Goal: Check status: Check status

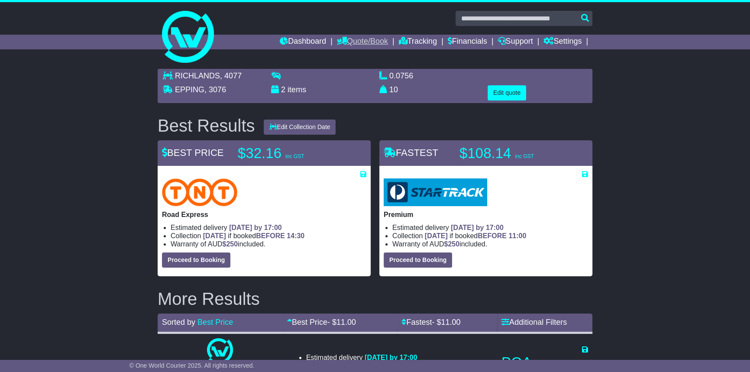
click at [338, 41] on link "Quote/Book" at bounding box center [362, 42] width 51 height 15
click at [287, 42] on link "Dashboard" at bounding box center [303, 42] width 46 height 15
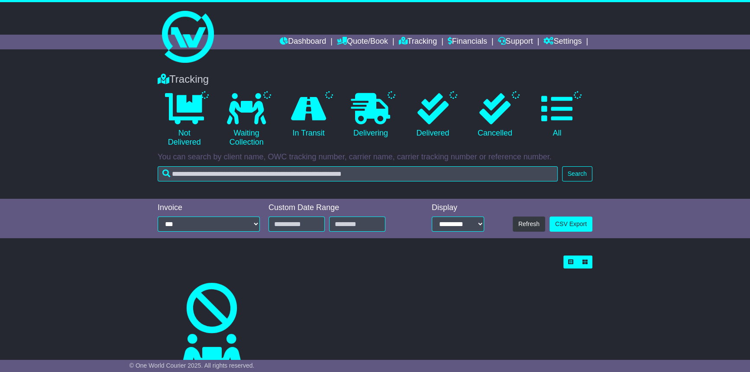
type input "**********"
select select "*"
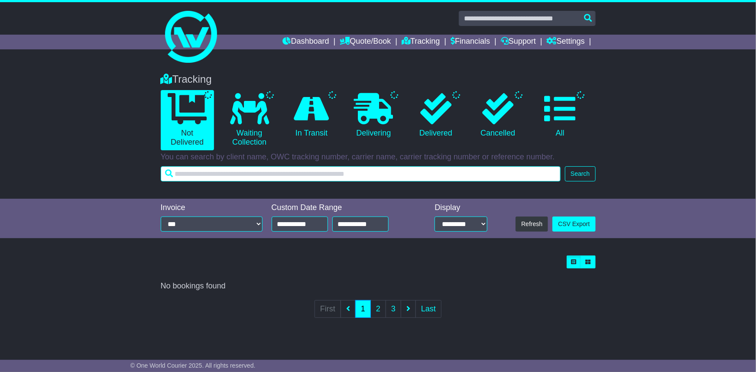
click at [204, 169] on input "text" at bounding box center [361, 173] width 400 height 15
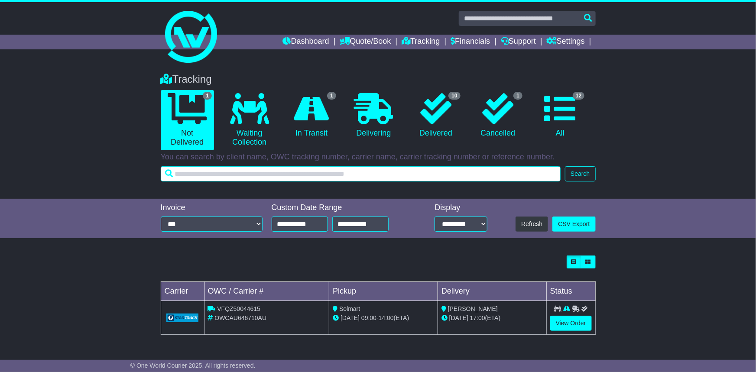
paste input "**********"
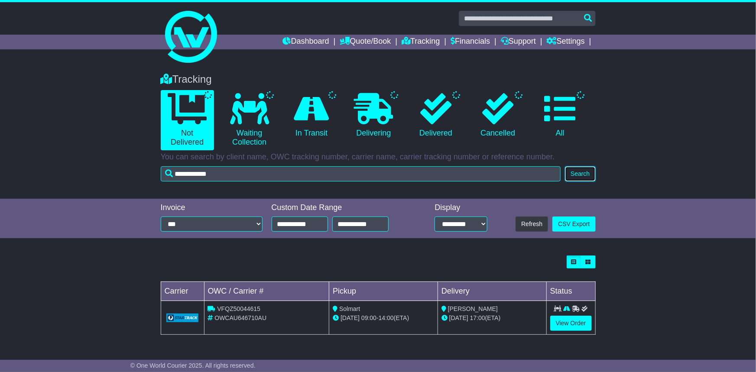
click at [572, 175] on button "Search" at bounding box center [580, 173] width 30 height 15
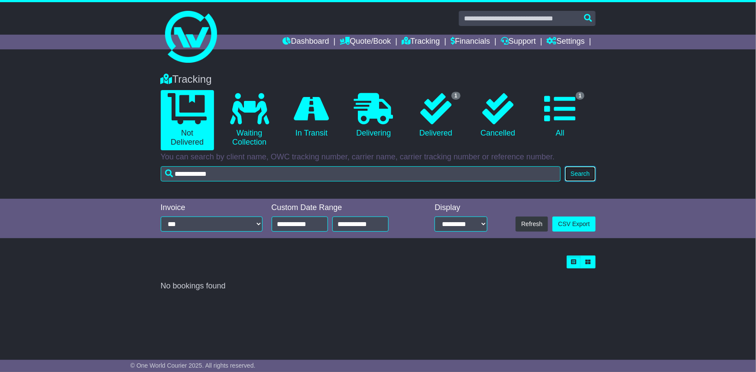
click at [582, 172] on button "Search" at bounding box center [580, 173] width 30 height 15
click at [476, 120] on link "0 Cancelled" at bounding box center [497, 115] width 53 height 51
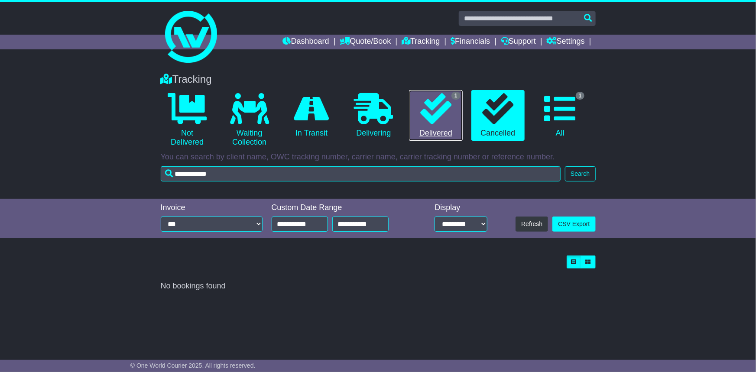
click at [439, 113] on icon at bounding box center [435, 108] width 31 height 31
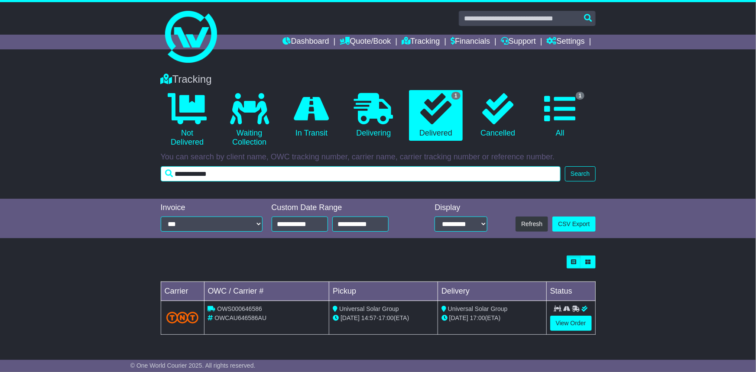
drag, startPoint x: 239, startPoint y: 178, endPoint x: 68, endPoint y: 180, distance: 170.7
click at [71, 179] on div "Tracking 0 Not Delivered 0 Waiting Collection 0 In Transit 0 Delivering 1" at bounding box center [378, 132] width 756 height 134
paste input "*"
type input "**********"
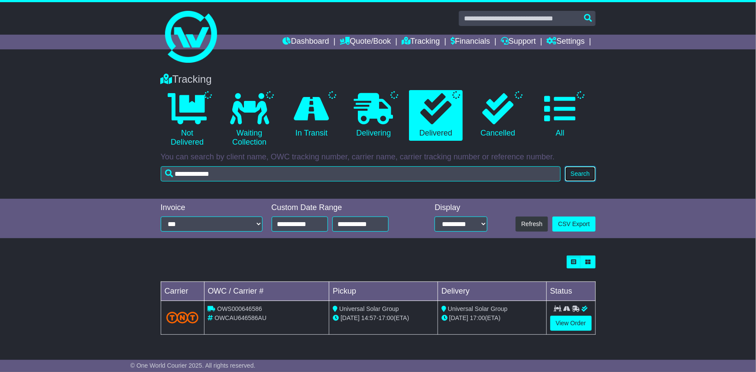
click at [576, 172] on button "Search" at bounding box center [580, 173] width 30 height 15
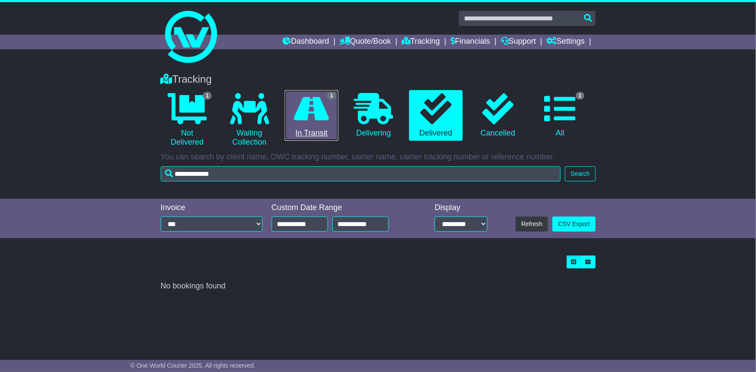
click at [312, 106] on icon at bounding box center [311, 108] width 35 height 31
